Goal: Find specific page/section: Find specific page/section

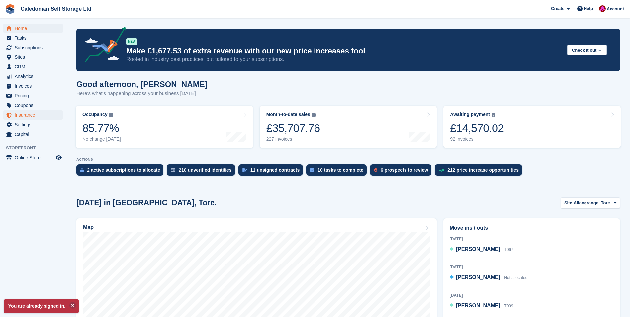
scroll to position [66, 0]
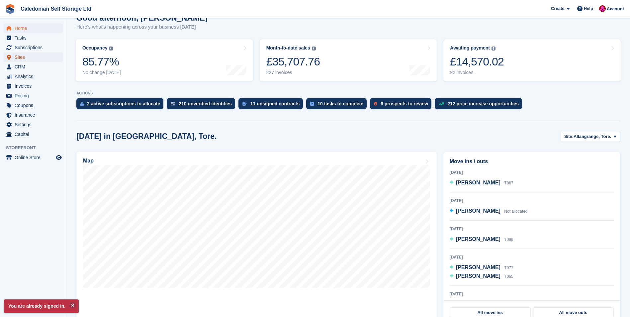
click at [22, 57] on span "Sites" at bounding box center [35, 56] width 40 height 9
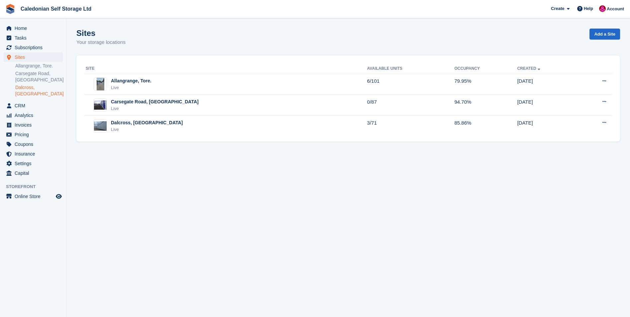
click at [38, 87] on link "Dalcross, [GEOGRAPHIC_DATA]" at bounding box center [38, 90] width 47 height 13
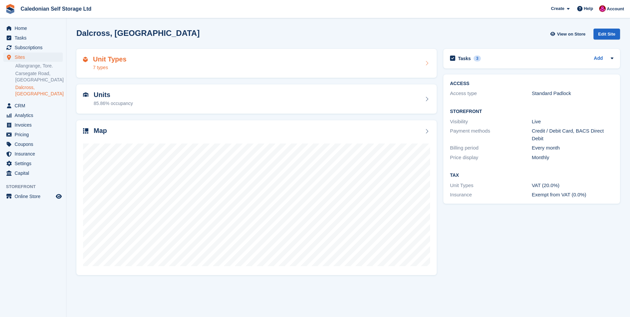
click at [98, 64] on div "7 types" at bounding box center [110, 67] width 34 height 7
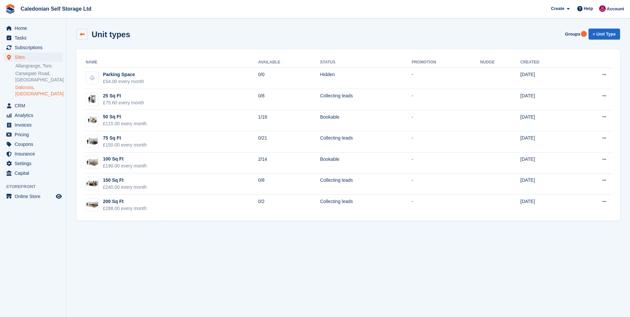
click at [81, 32] on icon at bounding box center [82, 34] width 5 height 5
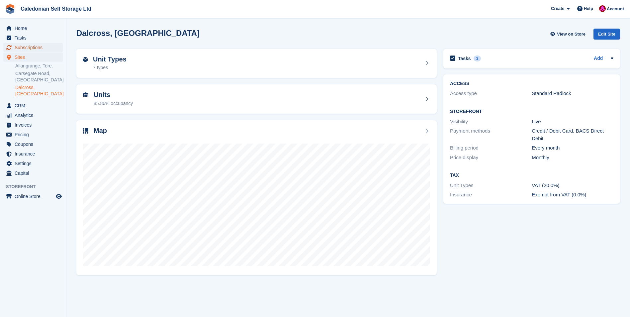
click at [28, 46] on span "Subscriptions" at bounding box center [35, 47] width 40 height 9
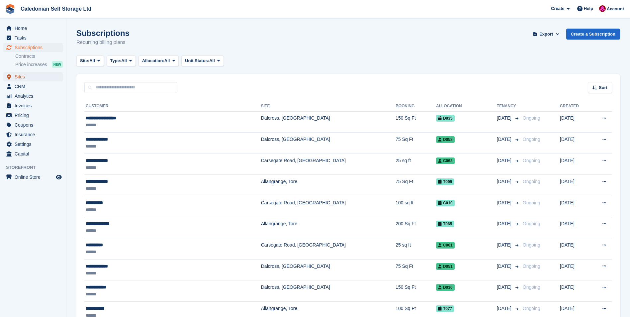
click at [17, 74] on span "Sites" at bounding box center [35, 76] width 40 height 9
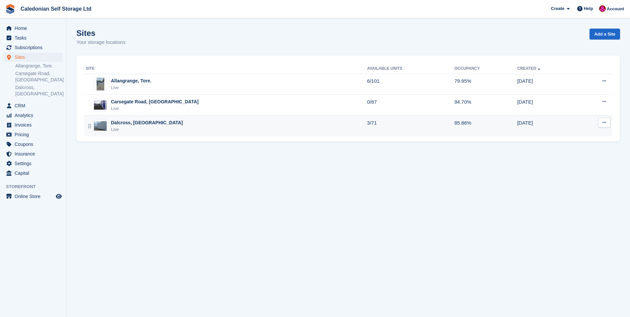
click at [122, 120] on div "Dalcross, [GEOGRAPHIC_DATA]" at bounding box center [147, 122] width 72 height 7
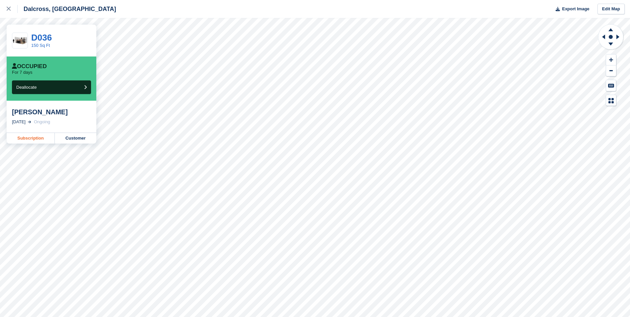
click at [31, 140] on link "Subscription" at bounding box center [31, 138] width 48 height 11
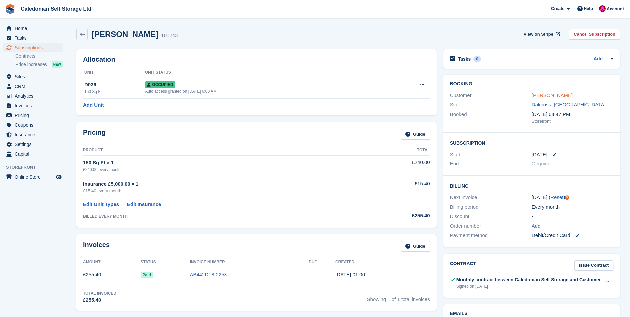
click at [554, 94] on link "[PERSON_NAME]" at bounding box center [552, 95] width 41 height 6
